Goal: Transaction & Acquisition: Subscribe to service/newsletter

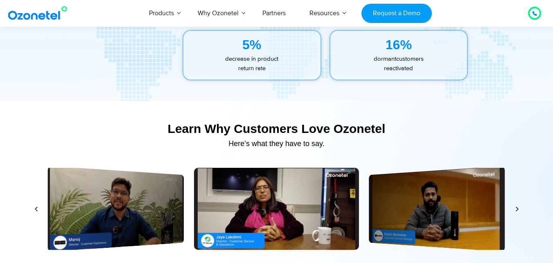
scroll to position [3857, 0]
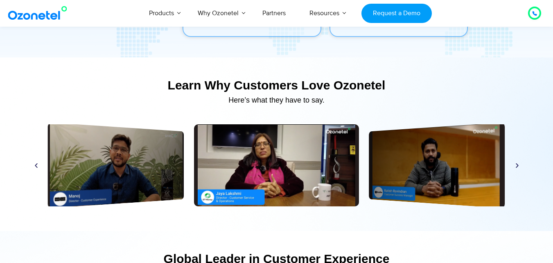
click at [240, 165] on div "Play" at bounding box center [276, 165] width 165 height 82
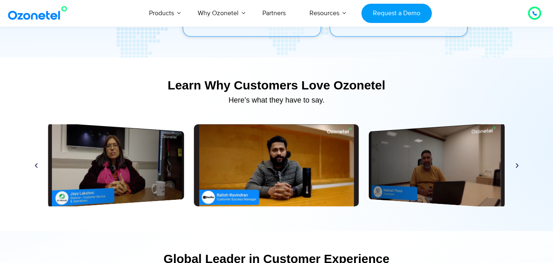
click at [134, 141] on div "Play" at bounding box center [116, 165] width 136 height 86
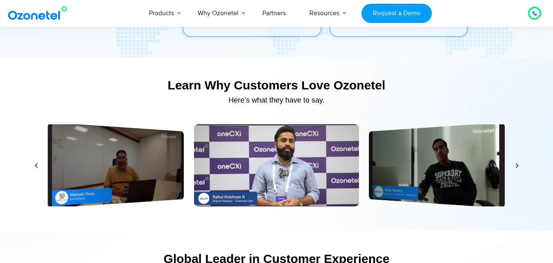
click at [38, 164] on icon "Previous slide" at bounding box center [36, 165] width 6 height 6
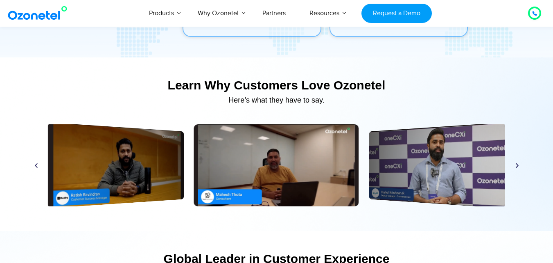
click at [38, 164] on icon "Previous slide" at bounding box center [36, 165] width 6 height 6
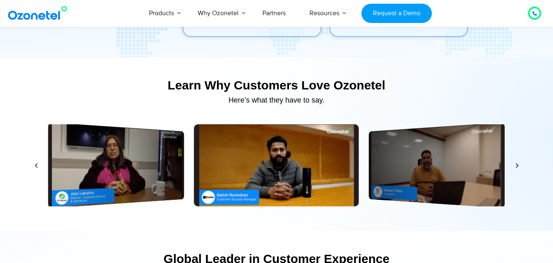
click at [154, 168] on div "Play" at bounding box center [116, 165] width 136 height 86
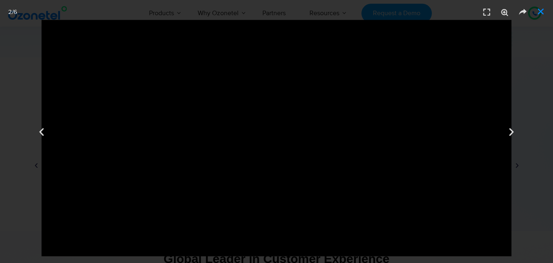
click at [544, 9] on icon "Close (Esc)" at bounding box center [541, 11] width 8 height 8
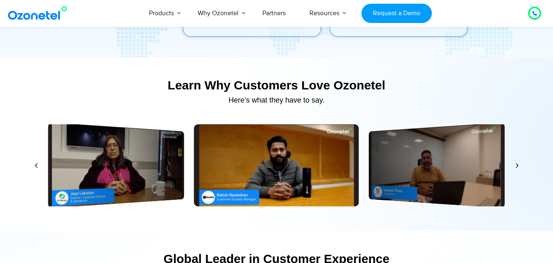
click at [517, 165] on icon "Next slide" at bounding box center [518, 165] width 6 height 6
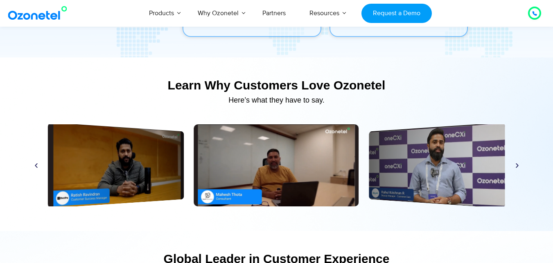
click at [517, 165] on icon "Next slide" at bounding box center [518, 165] width 6 height 6
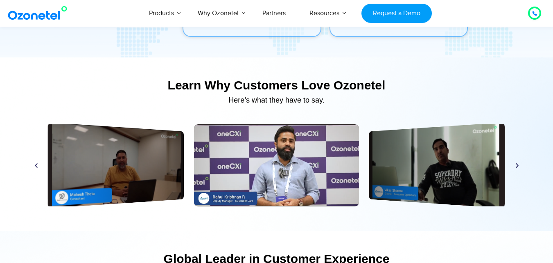
click at [517, 165] on icon "Next slide" at bounding box center [518, 165] width 6 height 6
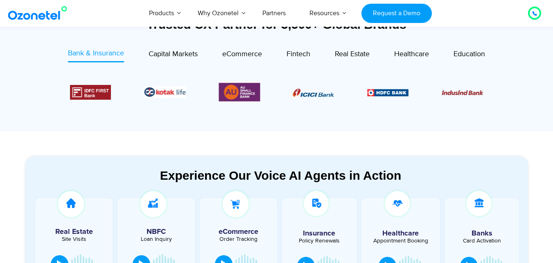
scroll to position [328, 0]
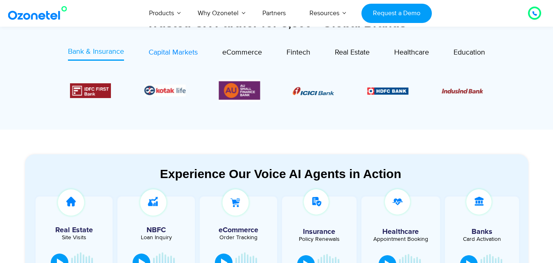
click at [162, 52] on span "Capital Markets" at bounding box center [173, 52] width 49 height 9
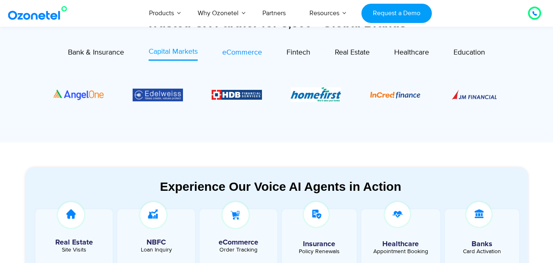
click at [237, 54] on span "eCommerce" at bounding box center [242, 52] width 40 height 9
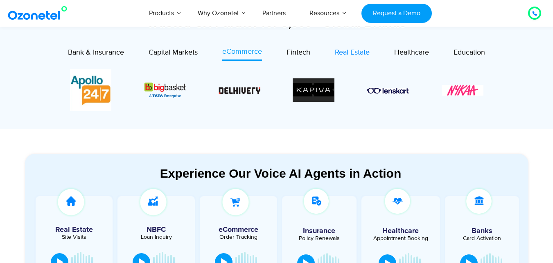
click at [357, 50] on span "Real Estate" at bounding box center [352, 52] width 35 height 9
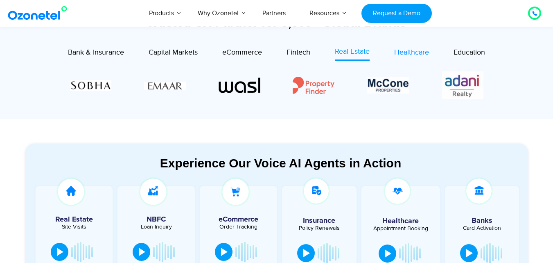
click at [417, 54] on span "Healthcare" at bounding box center [412, 52] width 35 height 9
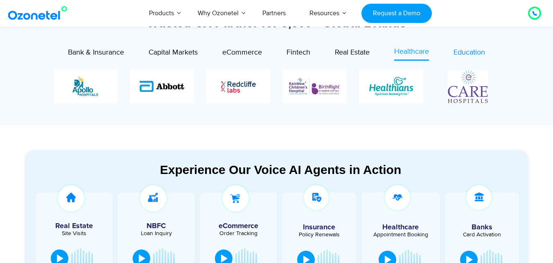
click at [472, 51] on span "Education" at bounding box center [470, 52] width 32 height 9
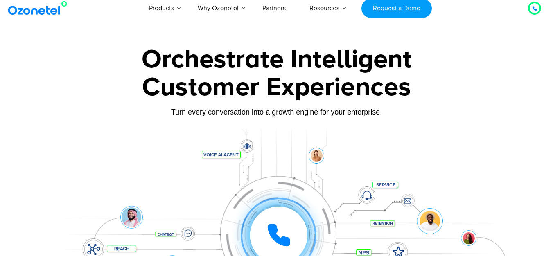
scroll to position [0, 0]
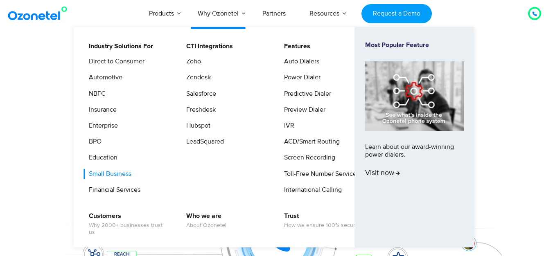
click at [111, 172] on link "Small Business" at bounding box center [108, 174] width 49 height 10
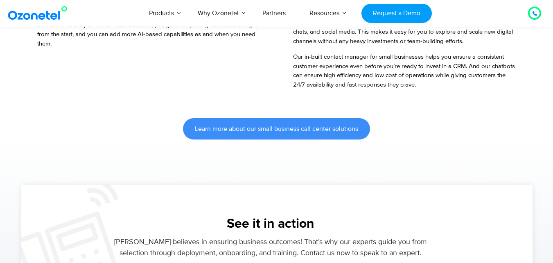
scroll to position [860, 0]
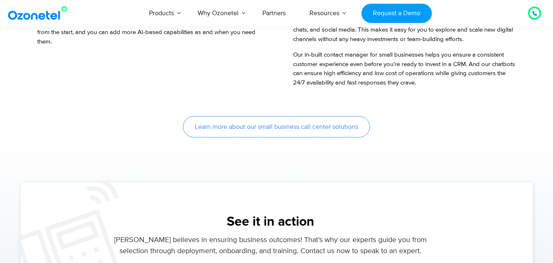
click at [200, 126] on span "Learn more about our small business call center solutions" at bounding box center [276, 126] width 163 height 7
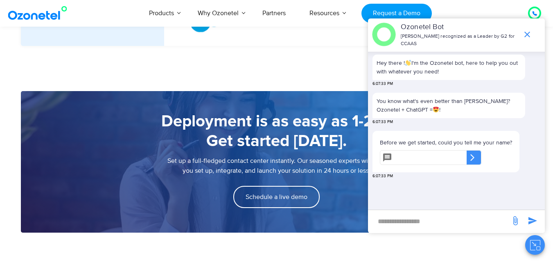
scroll to position [1106, 0]
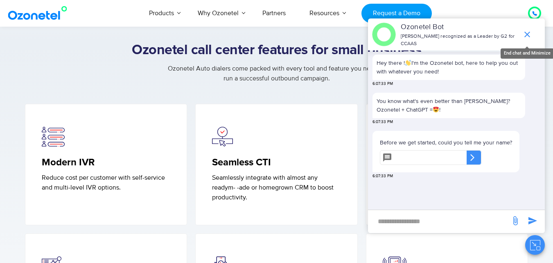
click at [527, 30] on icon "end chat or minimize" at bounding box center [528, 34] width 10 height 10
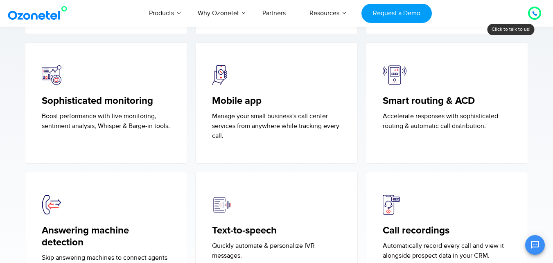
scroll to position [1516, 0]
